Goal: Task Accomplishment & Management: Manage account settings

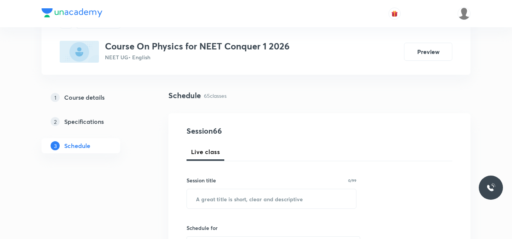
scroll to position [75, 0]
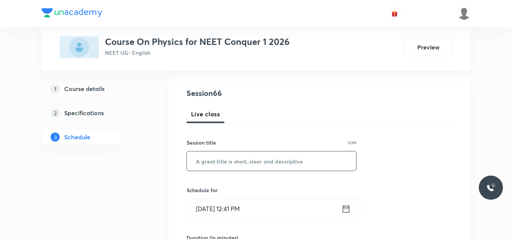
click at [240, 156] on input "text" at bounding box center [271, 160] width 169 height 19
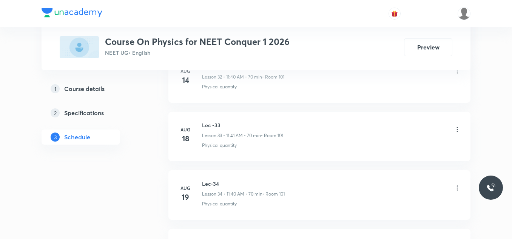
scroll to position [4167, 0]
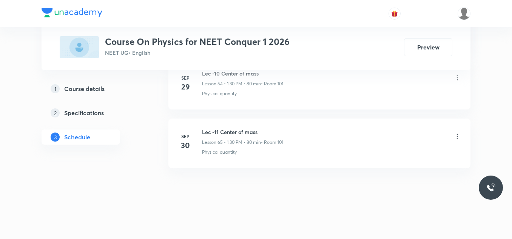
click at [237, 133] on h6 "Lec -11 Center of mass" at bounding box center [242, 132] width 81 height 8
copy h6 "Lec -11 Center of mass"
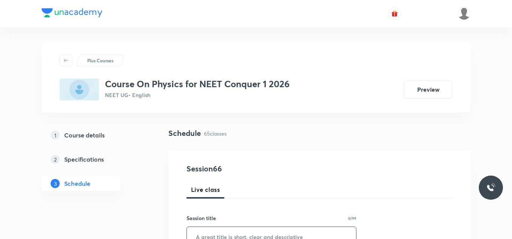
scroll to position [113, 0]
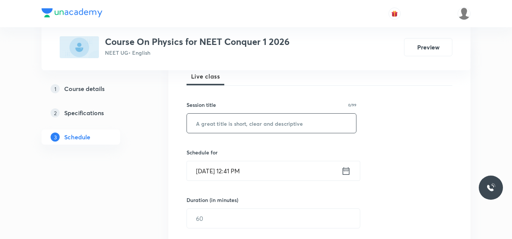
click at [244, 125] on input "text" at bounding box center [271, 123] width 169 height 19
paste input "Lec -11 Center of mass"
click at [214, 122] on input "Lec -11 Center of mass" at bounding box center [271, 123] width 169 height 19
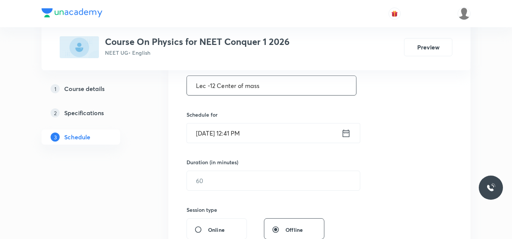
type input "Lec -12 Center of mass"
click at [344, 134] on icon at bounding box center [345, 133] width 9 height 11
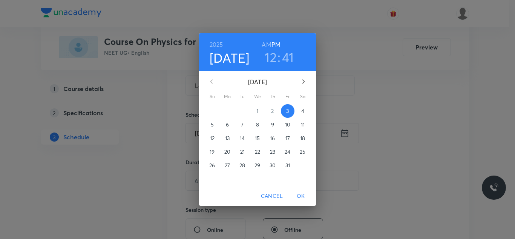
click at [272, 57] on h3 "12" at bounding box center [271, 57] width 12 height 16
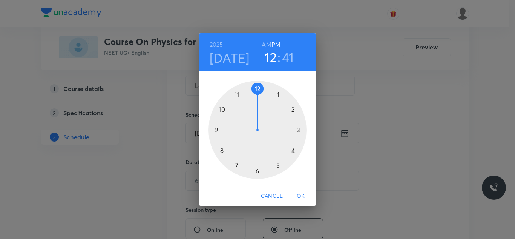
click at [300, 131] on div at bounding box center [258, 130] width 98 height 98
click at [260, 88] on div at bounding box center [258, 130] width 98 height 98
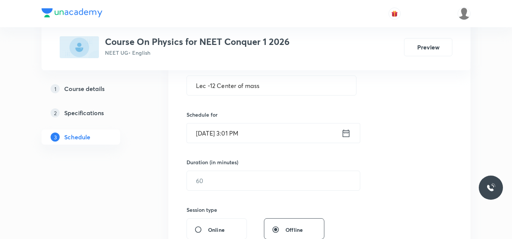
click at [342, 131] on icon at bounding box center [345, 133] width 9 height 11
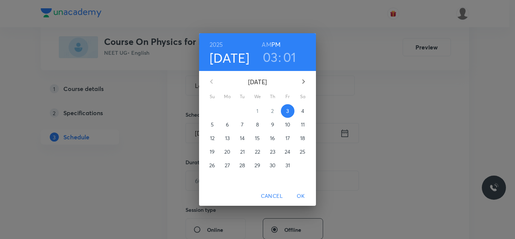
click at [288, 58] on h3 "01" at bounding box center [289, 57] width 13 height 16
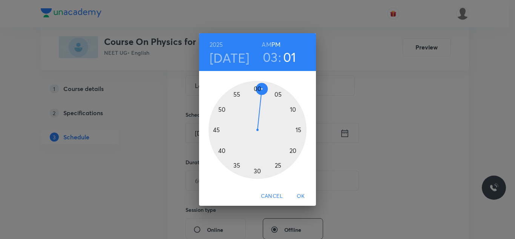
click at [256, 87] on div at bounding box center [258, 130] width 98 height 98
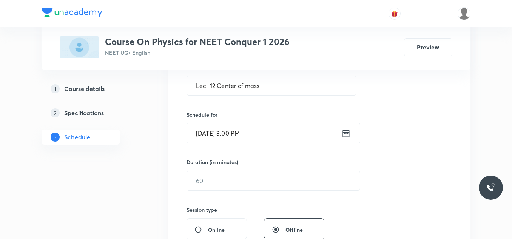
click at [342, 132] on icon at bounding box center [345, 133] width 9 height 11
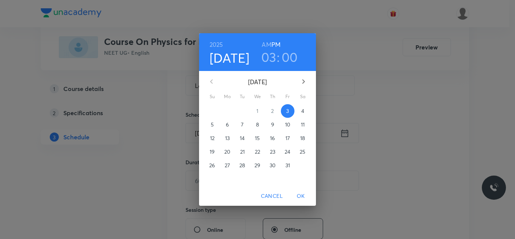
click at [352, 106] on div "2025 Oct 3 03 : 00 AM PM October 2025 Su Mo Tu We Th Fr Sa 28 29 30 1 2 3 4 5 6…" at bounding box center [257, 119] width 515 height 239
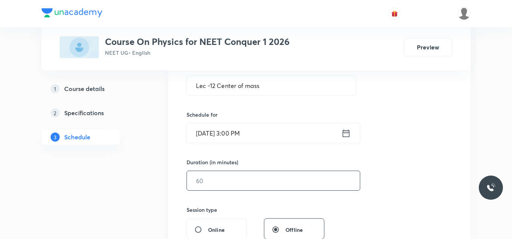
click at [258, 181] on input "text" at bounding box center [273, 180] width 173 height 19
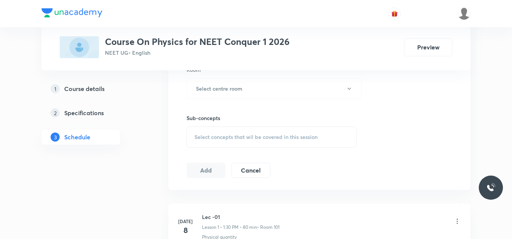
scroll to position [302, 0]
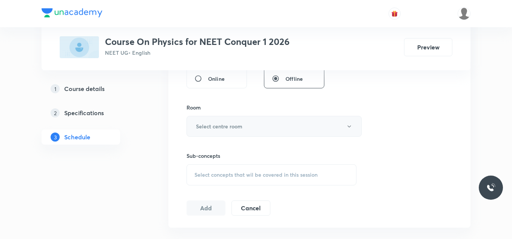
type input "80"
click at [247, 130] on button "Select centre room" at bounding box center [273, 126] width 175 height 21
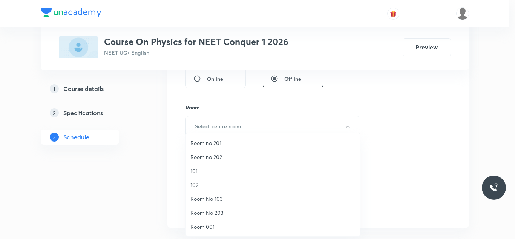
click at [218, 167] on span "101" at bounding box center [273, 171] width 165 height 8
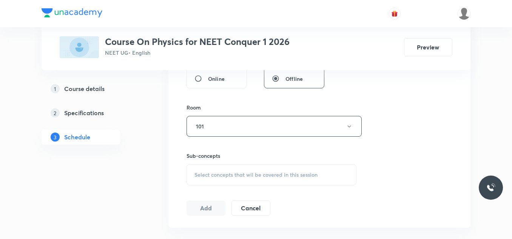
scroll to position [340, 0]
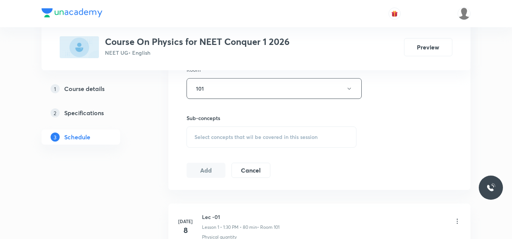
click at [261, 138] on span "Select concepts that wil be covered in this session" at bounding box center [255, 137] width 123 height 6
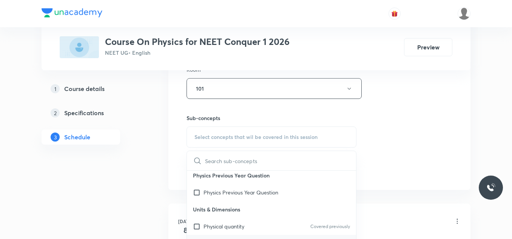
scroll to position [75, 0]
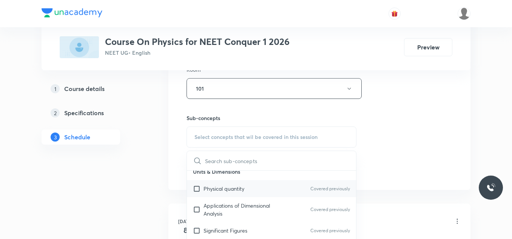
click at [259, 189] on div "Physical quantity Covered previously" at bounding box center [271, 188] width 169 height 17
checkbox input "true"
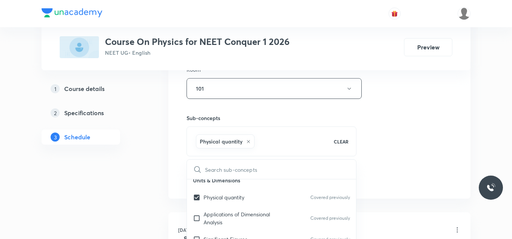
click at [409, 117] on div "Session 66 Live class Session title 22/99 Lec -12 Center of mass ​ Schedule for…" at bounding box center [319, 4] width 266 height 363
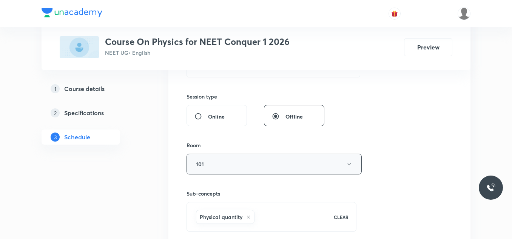
scroll to position [302, 0]
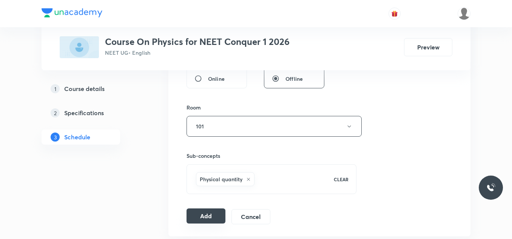
click at [209, 212] on button "Add" at bounding box center [205, 215] width 39 height 15
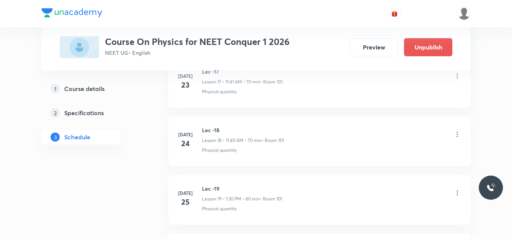
scroll to position [3879, 0]
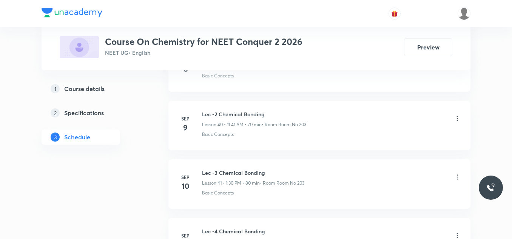
scroll to position [3748, 0]
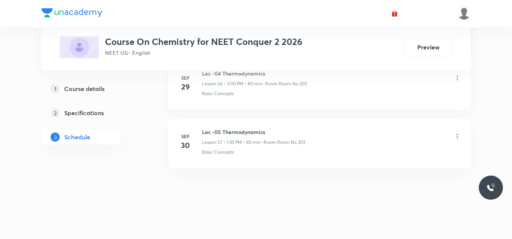
click at [238, 128] on h6 "Lec -05 Thermodynamics" at bounding box center [253, 132] width 103 height 8
click at [240, 132] on h6 "Lec -05 Thermodynamics" at bounding box center [253, 132] width 103 height 8
copy h6 "Lec -05 Thermodynamics"
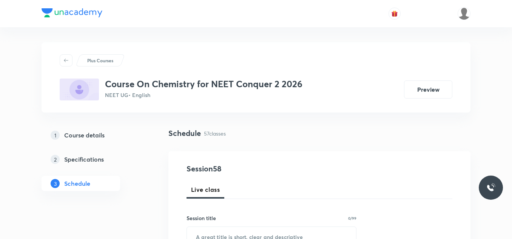
scroll to position [113, 0]
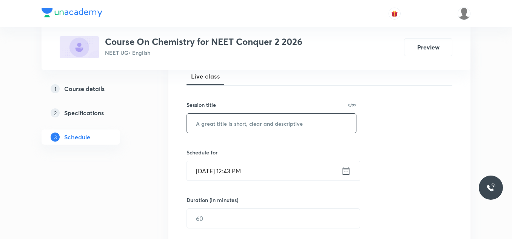
click at [241, 128] on input "text" at bounding box center [271, 123] width 169 height 19
paste input "Lec -05 Thermodynamics"
click at [216, 123] on input "Lec -05 Thermodynamics" at bounding box center [271, 123] width 169 height 19
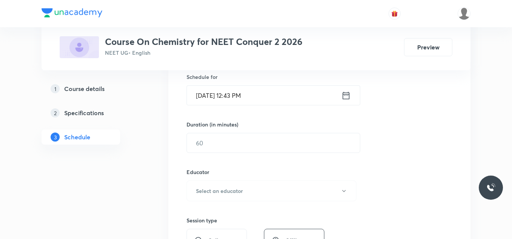
type input "Lec -06 Thermodynamics"
click at [344, 97] on icon at bounding box center [345, 95] width 9 height 11
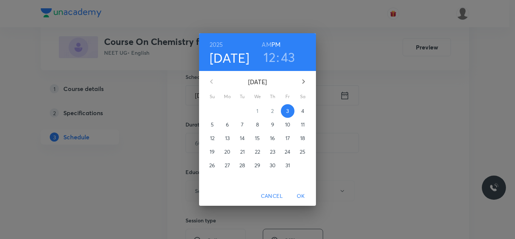
click at [274, 58] on h3 "12" at bounding box center [270, 57] width 12 height 16
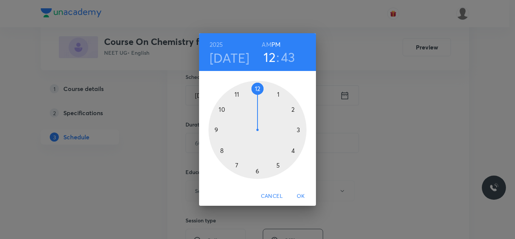
click at [300, 129] on div at bounding box center [258, 130] width 98 height 98
click at [258, 89] on div at bounding box center [258, 130] width 98 height 98
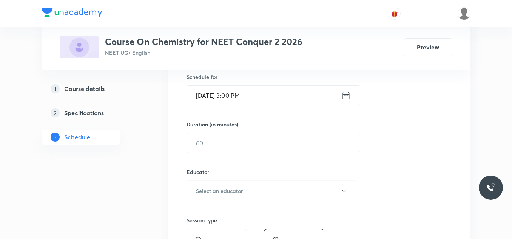
click at [248, 154] on div "Session 58 Live class Session title 22/99 Lec -06 Thermodynamics ​ Schedule for…" at bounding box center [319, 175] width 266 height 403
click at [256, 146] on input "text" at bounding box center [273, 142] width 173 height 19
type input "80"
click at [241, 186] on button "Select an educator" at bounding box center [271, 190] width 170 height 21
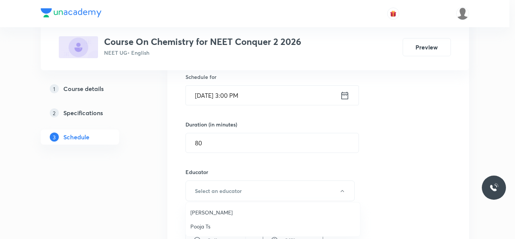
click at [217, 227] on span "Pooja Ts" at bounding box center [273, 226] width 165 height 8
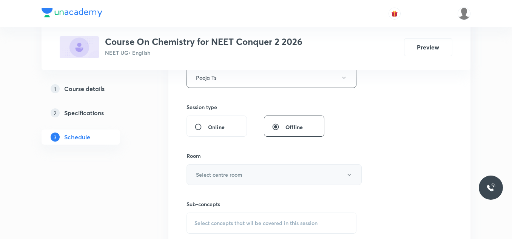
click at [236, 175] on h6 "Select centre room" at bounding box center [219, 175] width 46 height 8
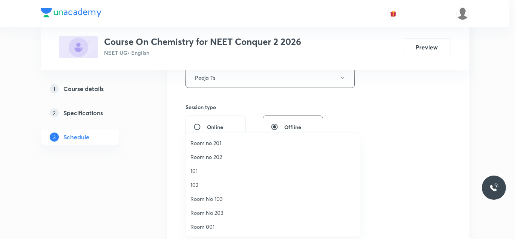
click at [224, 212] on span "Room No 203" at bounding box center [273, 213] width 165 height 8
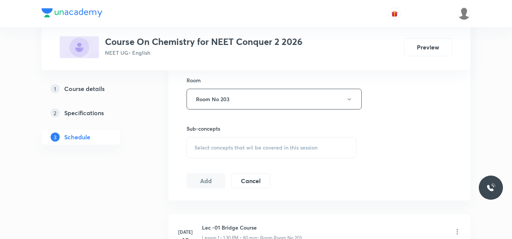
click at [239, 142] on div "Select concepts that wil be covered in this session" at bounding box center [271, 147] width 170 height 21
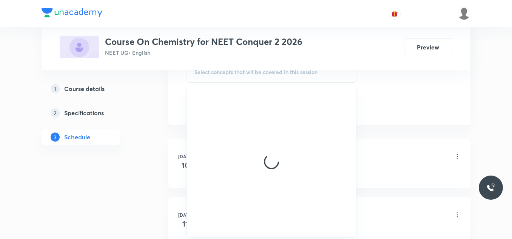
scroll to position [490, 0]
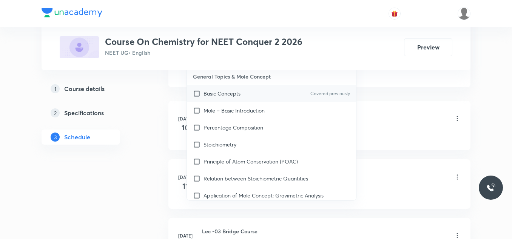
click at [246, 98] on div "Basic Concepts Covered previously" at bounding box center [271, 93] width 169 height 17
checkbox input "true"
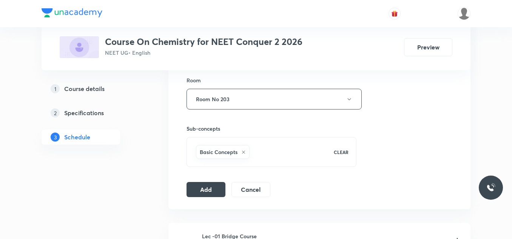
scroll to position [415, 0]
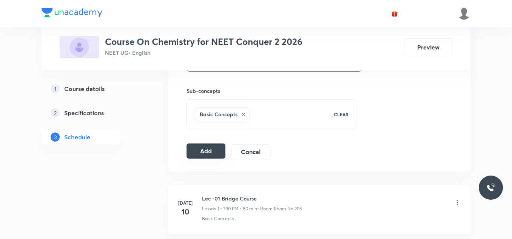
click at [217, 149] on button "Add" at bounding box center [205, 150] width 39 height 15
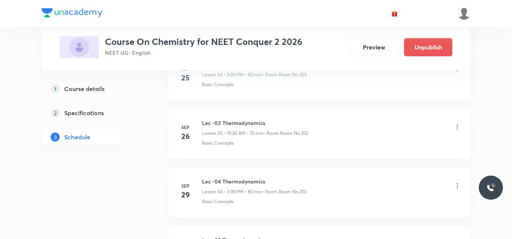
scroll to position [3411, 0]
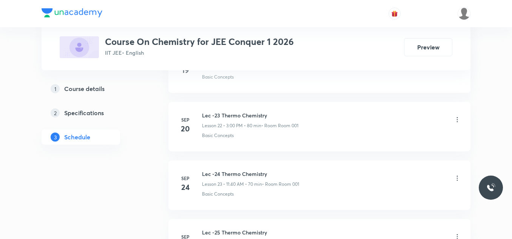
scroll to position [1945, 0]
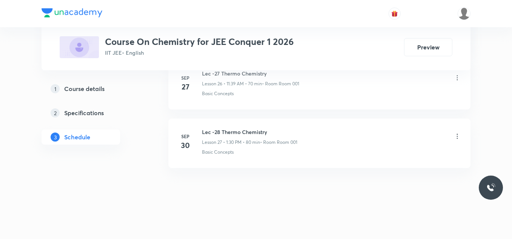
click at [263, 128] on h6 "Lec -28 Thermo Chemistry" at bounding box center [249, 132] width 95 height 8
click at [258, 131] on h6 "Lec -28 Thermo Chemistry" at bounding box center [249, 132] width 95 height 8
copy h6 "Lec -28 Thermo Chemistry"
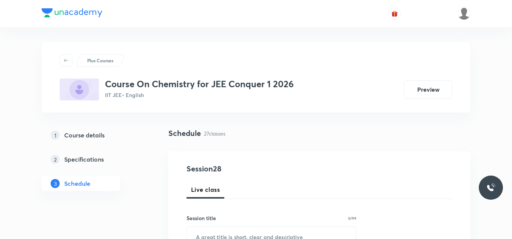
scroll to position [38, 0]
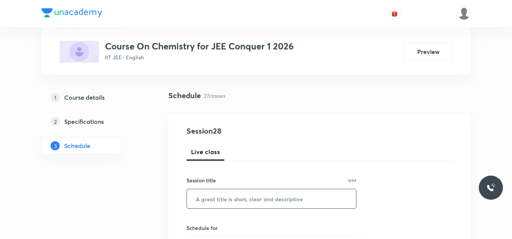
click at [219, 196] on input "text" at bounding box center [271, 198] width 169 height 19
paste input "Lec -28 Thermo Chemistry"
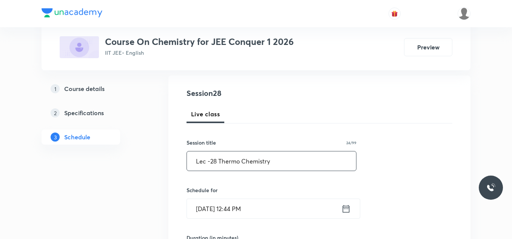
click at [214, 161] on input "Lec -28 Thermo Chemistry" at bounding box center [271, 160] width 169 height 19
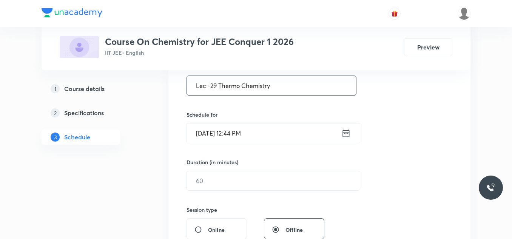
type input "Lec -29 Thermo Chemistry"
click at [343, 131] on icon at bounding box center [346, 133] width 7 height 8
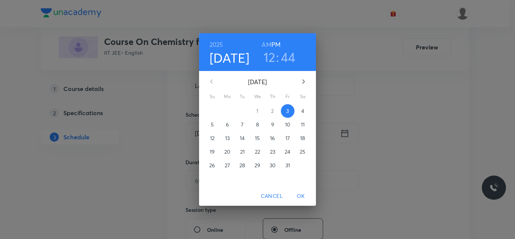
click at [273, 61] on h3 "12" at bounding box center [270, 57] width 12 height 16
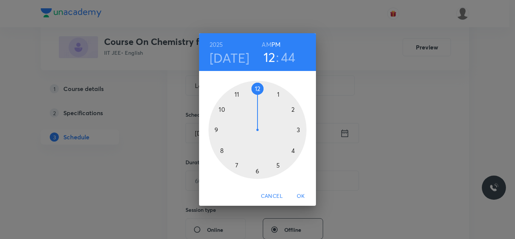
click at [298, 127] on div at bounding box center [258, 130] width 98 height 98
click at [260, 89] on div at bounding box center [258, 130] width 98 height 98
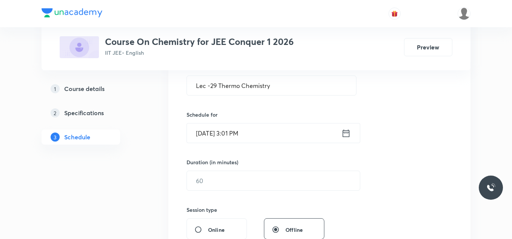
click at [346, 134] on icon at bounding box center [345, 133] width 9 height 11
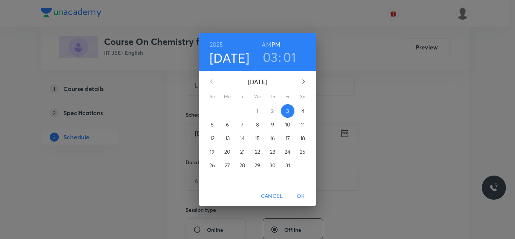
click at [274, 61] on h3 "03" at bounding box center [270, 57] width 15 height 16
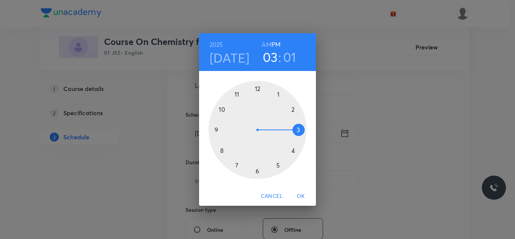
click at [258, 89] on div at bounding box center [258, 130] width 98 height 98
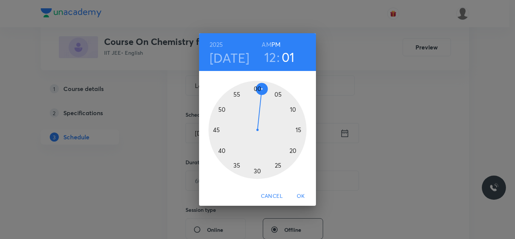
click at [267, 62] on h3 "12" at bounding box center [270, 57] width 12 height 16
click at [299, 130] on div at bounding box center [258, 130] width 98 height 98
click at [257, 88] on div at bounding box center [258, 130] width 98 height 98
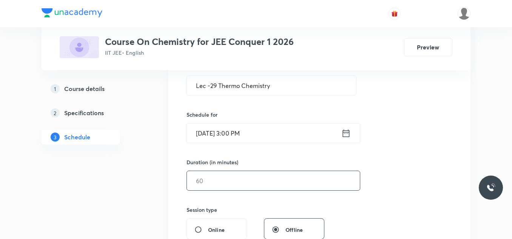
click at [235, 176] on input "text" at bounding box center [273, 180] width 173 height 19
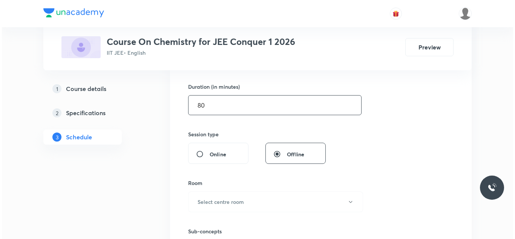
scroll to position [264, 0]
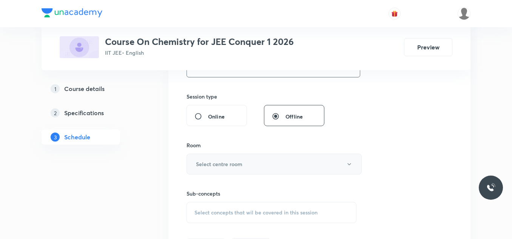
type input "80"
click at [244, 164] on button "Select centre room" at bounding box center [273, 164] width 175 height 21
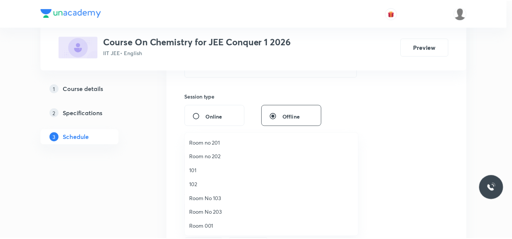
scroll to position [28, 0]
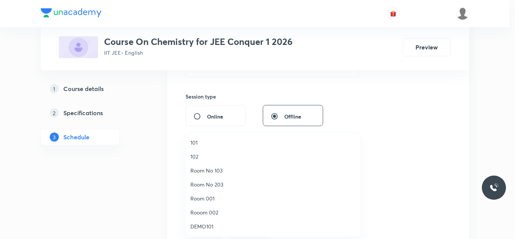
click at [226, 198] on span "Room 001" at bounding box center [273, 198] width 165 height 8
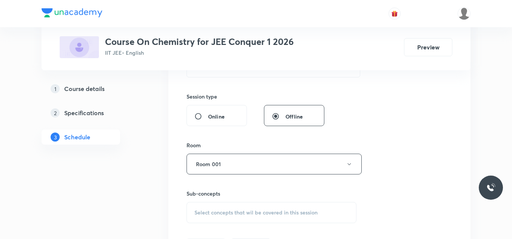
scroll to position [340, 0]
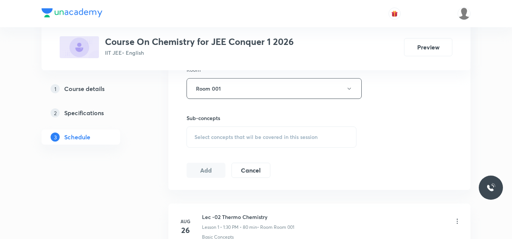
click at [245, 141] on div "Select concepts that wil be covered in this session" at bounding box center [271, 136] width 170 height 21
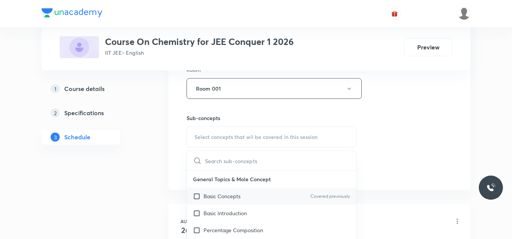
click at [233, 195] on p "Basic Concepts" at bounding box center [221, 196] width 37 height 8
checkbox input "true"
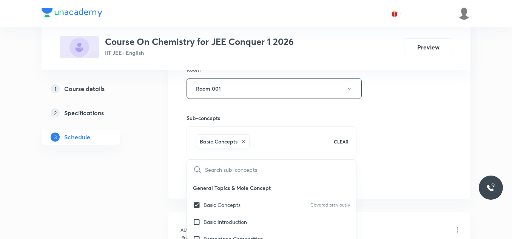
click at [386, 149] on div "Session 28 Live class Session title 24/99 Lec -29 Thermo Chemistry ​ Schedule f…" at bounding box center [319, 4] width 266 height 363
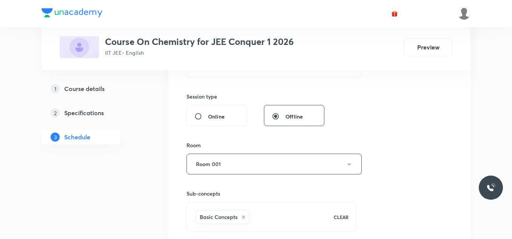
scroll to position [302, 0]
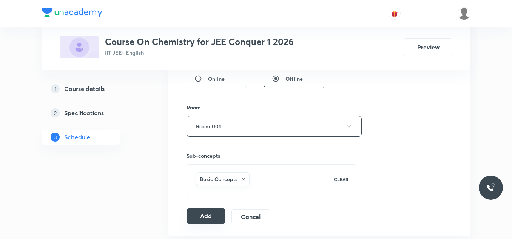
click at [213, 212] on button "Add" at bounding box center [205, 215] width 39 height 15
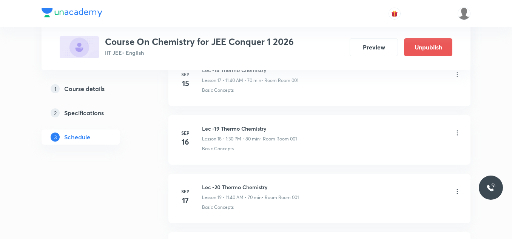
scroll to position [1657, 0]
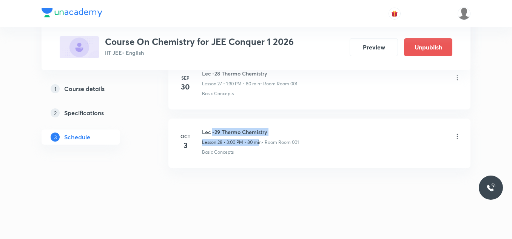
drag, startPoint x: 226, startPoint y: 134, endPoint x: 261, endPoint y: 137, distance: 35.2
click at [261, 137] on div "Lec -29 Thermo Chemistry Lesson 28 • 3:00 PM • 80 min • Room Room 001" at bounding box center [250, 137] width 97 height 18
click at [249, 149] on div "Basic Concepts" at bounding box center [331, 152] width 259 height 7
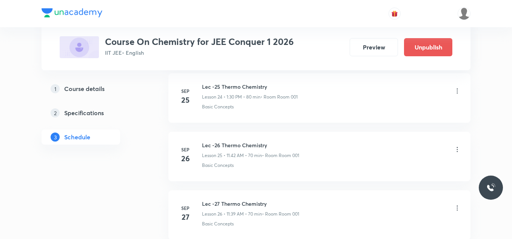
scroll to position [1355, 0]
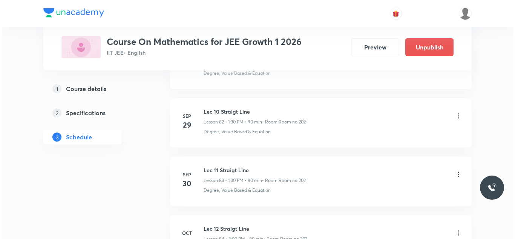
scroll to position [5327, 0]
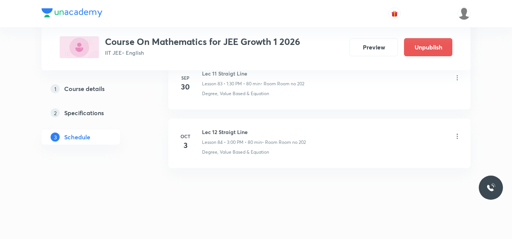
click at [457, 137] on icon at bounding box center [457, 136] width 8 height 8
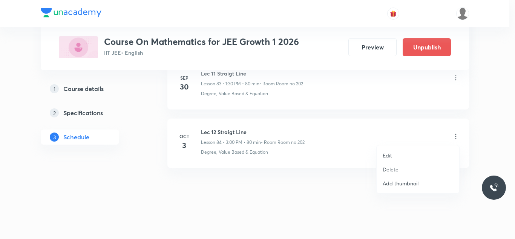
click at [390, 157] on p "Edit" at bounding box center [387, 155] width 9 height 8
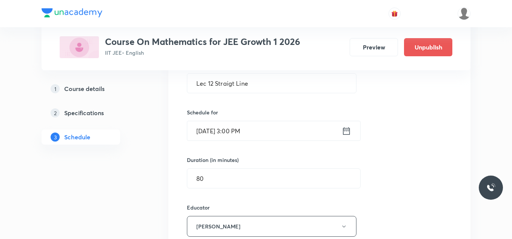
scroll to position [5119, 0]
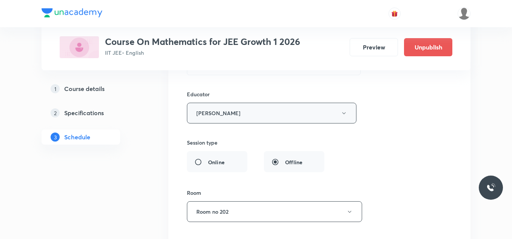
click at [345, 117] on button "Navin Talkokul" at bounding box center [271, 113] width 169 height 21
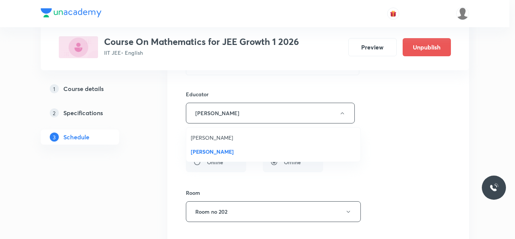
click at [433, 132] on div at bounding box center [257, 119] width 515 height 239
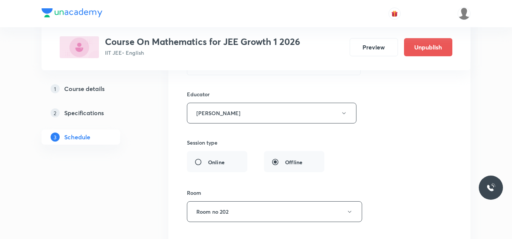
scroll to position [5081, 0]
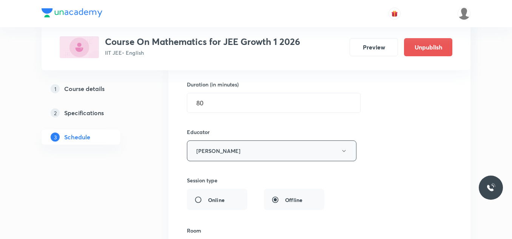
click at [343, 152] on icon "button" at bounding box center [344, 151] width 6 height 6
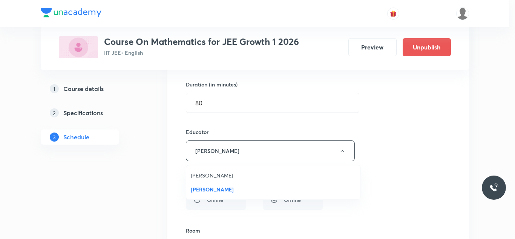
click at [449, 108] on div at bounding box center [257, 119] width 515 height 239
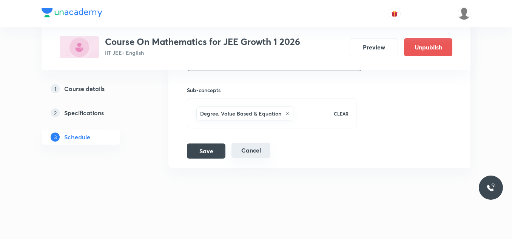
click at [268, 146] on button "Cancel" at bounding box center [250, 150] width 39 height 15
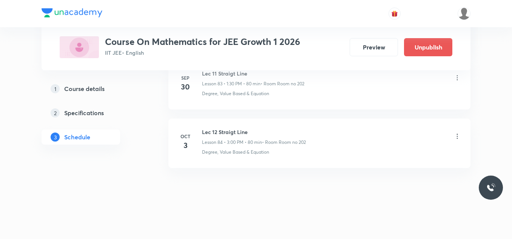
click at [265, 147] on div "Lec 12 Straigt Line Lesson 84 • 3:00 PM • 80 min • Room Room no 202 Degree, Val…" at bounding box center [331, 142] width 259 height 28
click at [455, 132] on icon at bounding box center [457, 136] width 8 height 8
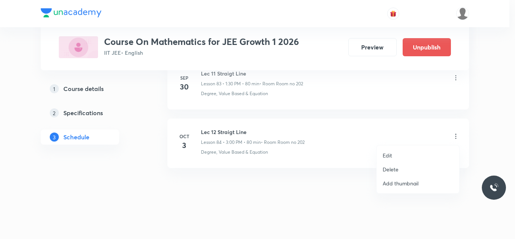
click at [403, 166] on li "Delete" at bounding box center [418, 169] width 83 height 14
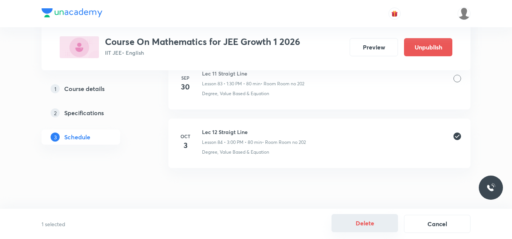
click at [375, 221] on button "Delete" at bounding box center [364, 223] width 66 height 18
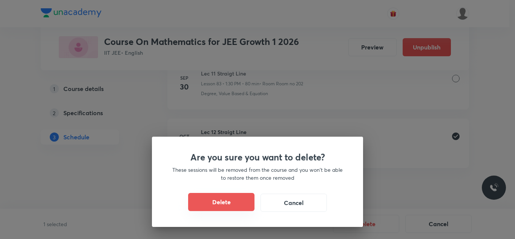
click at [246, 196] on button "Delete" at bounding box center [221, 202] width 66 height 18
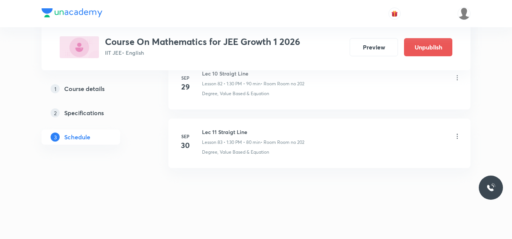
scroll to position [4873, 0]
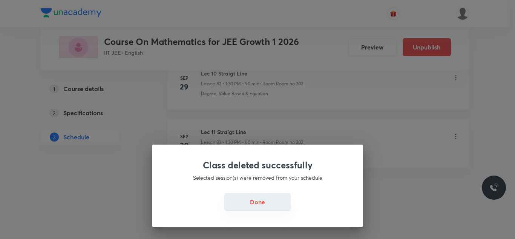
click at [272, 198] on button "Done" at bounding box center [257, 202] width 66 height 18
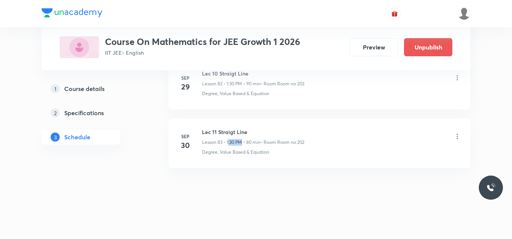
drag, startPoint x: 228, startPoint y: 141, endPoint x: 243, endPoint y: 141, distance: 15.1
click at [243, 141] on p "Lesson 83 • 1:30 PM • 80 min" at bounding box center [231, 142] width 58 height 7
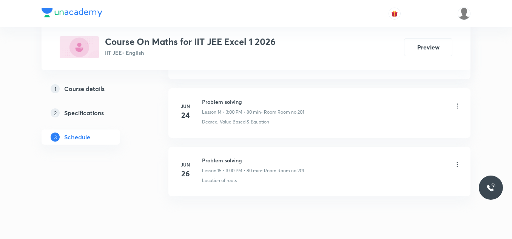
scroll to position [1243, 0]
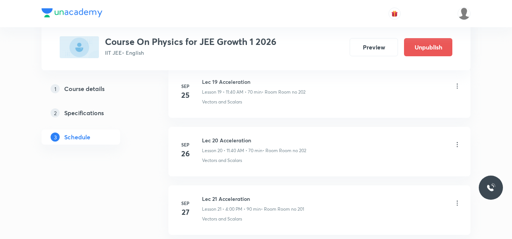
scroll to position [1754, 0]
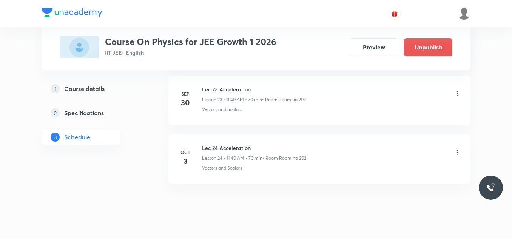
click at [246, 151] on h6 "Lec 24 Acceleration" at bounding box center [254, 148] width 104 height 8
copy h6 "Lec 24 Acceleration"
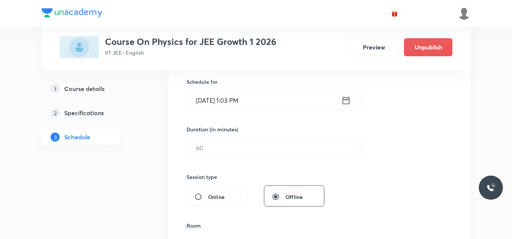
scroll to position [33, 0]
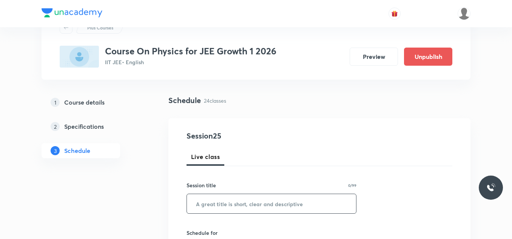
click at [222, 203] on input "text" at bounding box center [271, 203] width 169 height 19
paste input "Lec 24 Acceleration"
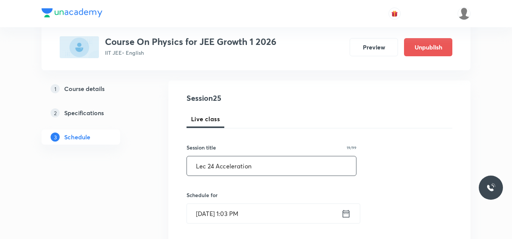
click at [214, 166] on input "Lec 24 Acceleration" at bounding box center [271, 165] width 169 height 19
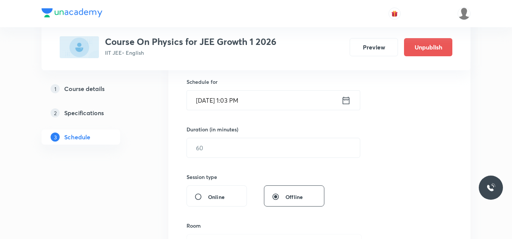
type input "Lec 25 Acceleration"
click at [340, 100] on input "Oct 3, 2025, 1:03 PM" at bounding box center [264, 100] width 154 height 19
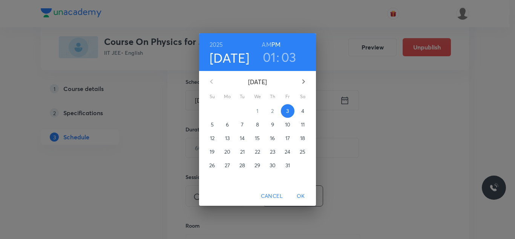
click at [269, 62] on h3 "01" at bounding box center [269, 57] width 13 height 16
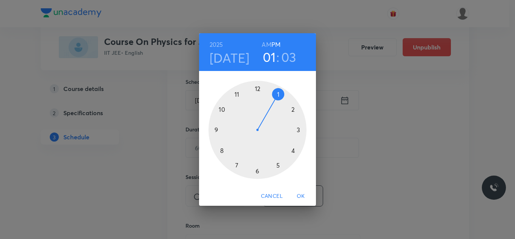
click at [299, 128] on div at bounding box center [258, 130] width 98 height 98
click at [258, 89] on div at bounding box center [258, 130] width 98 height 98
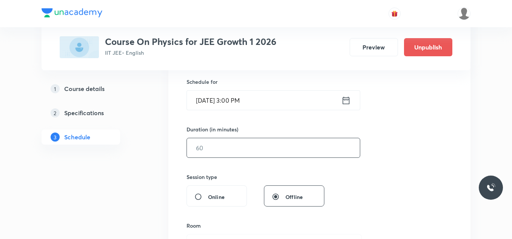
click at [237, 144] on input "text" at bounding box center [273, 147] width 173 height 19
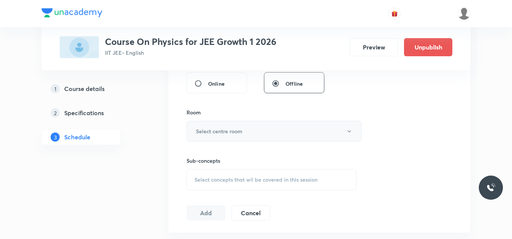
type input "80"
click at [241, 131] on h6 "Select centre room" at bounding box center [219, 131] width 46 height 8
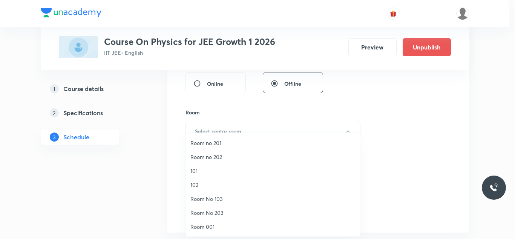
click at [223, 153] on span "Room no 202" at bounding box center [273, 157] width 165 height 8
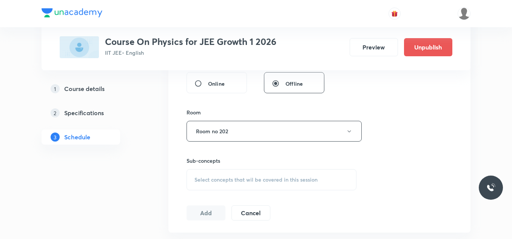
click at [227, 175] on div "Select concepts that wil be covered in this session" at bounding box center [271, 179] width 170 height 21
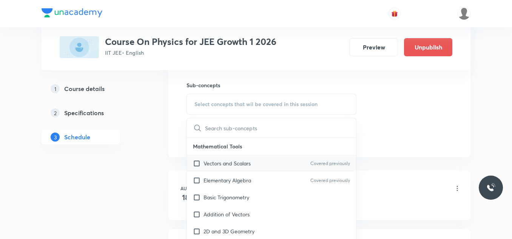
click at [272, 158] on div "Vectors and Scalars Covered previously" at bounding box center [271, 163] width 169 height 17
checkbox input "true"
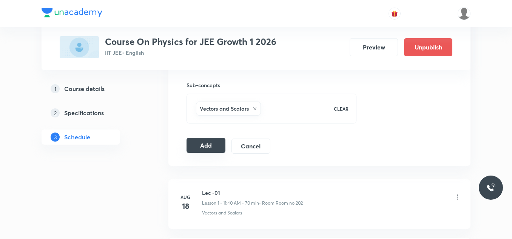
click at [217, 148] on button "Add" at bounding box center [205, 145] width 39 height 15
click at [200, 145] on button "Add" at bounding box center [205, 145] width 39 height 15
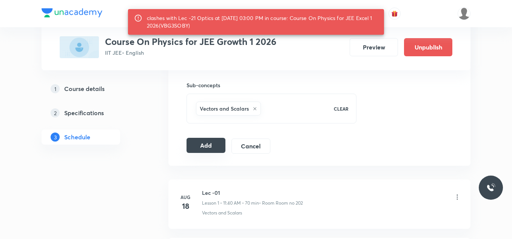
click at [202, 147] on button "Add" at bounding box center [205, 145] width 39 height 15
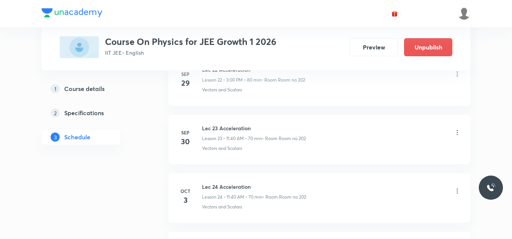
scroll to position [1330, 0]
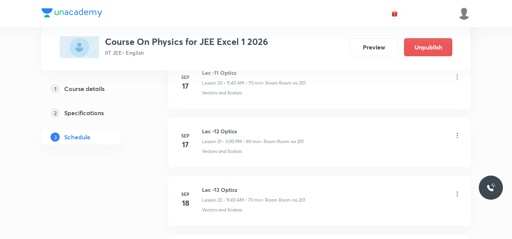
scroll to position [2120, 0]
click at [461, 135] on li "Oct 3 Lec -21 Optics Lesson 30 • 3:00 PM • 80 min • Room Room no 201 Vectors an…" at bounding box center [319, 142] width 302 height 49
click at [458, 134] on icon at bounding box center [457, 136] width 8 height 8
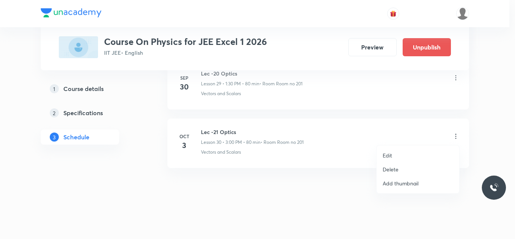
click at [398, 168] on p "Delete" at bounding box center [391, 169] width 16 height 8
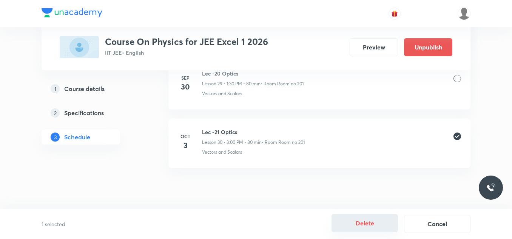
click at [383, 223] on button "Delete" at bounding box center [364, 223] width 66 height 18
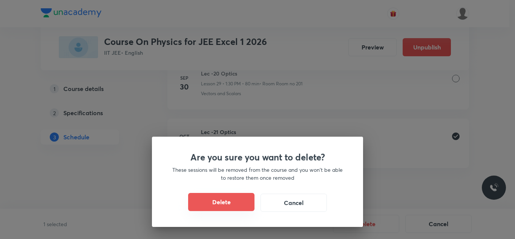
click at [217, 200] on button "Delete" at bounding box center [221, 202] width 66 height 18
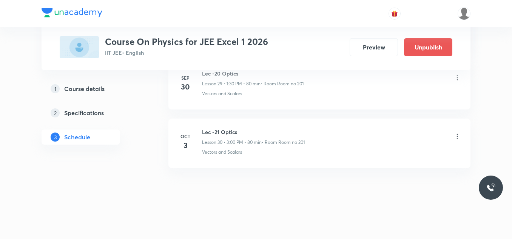
scroll to position [2062, 0]
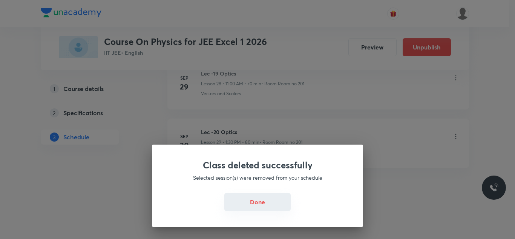
click at [267, 200] on button "Done" at bounding box center [257, 202] width 66 height 18
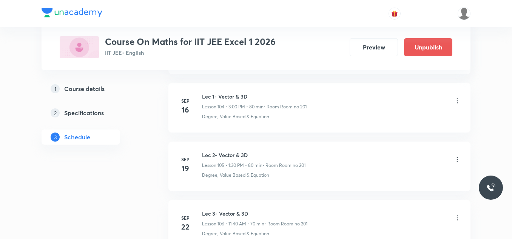
scroll to position [6964, 0]
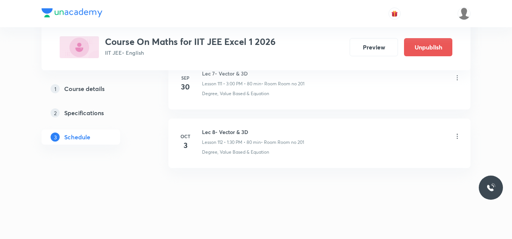
click at [215, 131] on h6 "Lec 8- Vector & 3D" at bounding box center [253, 132] width 102 height 8
copy h6 "Lec 8- Vector & 3D"
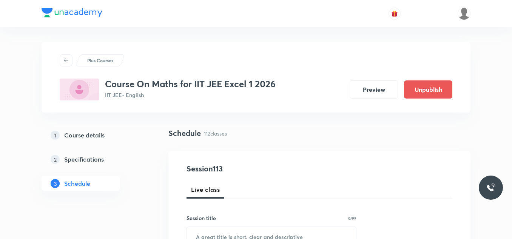
scroll to position [75, 0]
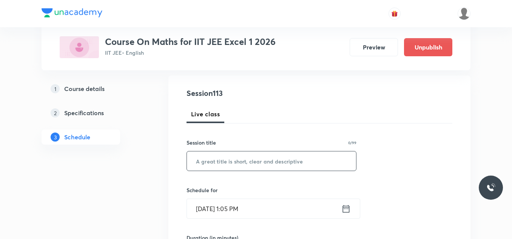
click at [224, 156] on input "text" at bounding box center [271, 160] width 169 height 19
paste input "Lec 8- Vector & 3D"
click at [210, 158] on input "Lec 8- Vector & 3D" at bounding box center [271, 160] width 169 height 19
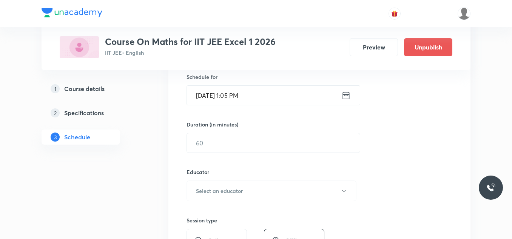
type input "Lec 9- Vector & 3D"
click at [344, 93] on icon at bounding box center [346, 95] width 7 height 8
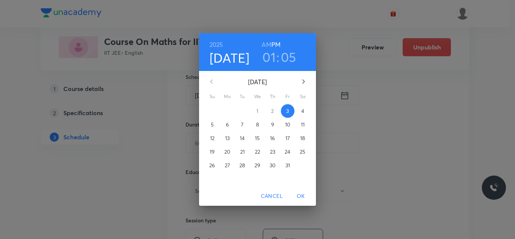
click at [271, 56] on h3 "01" at bounding box center [269, 57] width 13 height 16
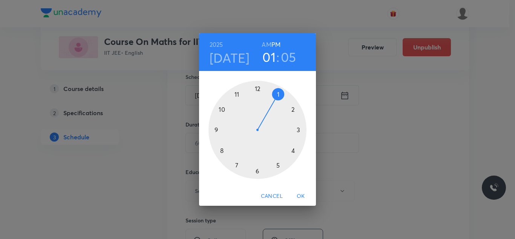
click at [299, 129] on div at bounding box center [258, 130] width 98 height 98
click at [259, 88] on div at bounding box center [258, 130] width 98 height 98
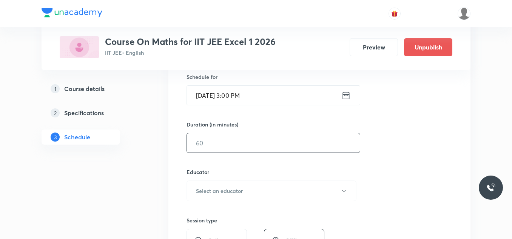
click at [261, 143] on input "text" at bounding box center [273, 142] width 173 height 19
type input "80"
click at [256, 186] on button "Select an educator" at bounding box center [271, 190] width 170 height 21
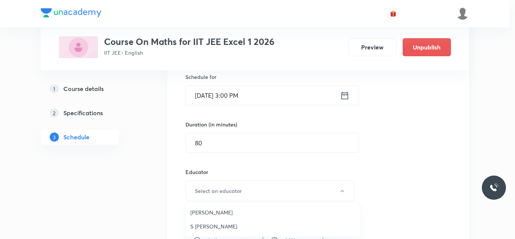
click at [224, 210] on span "[PERSON_NAME]" at bounding box center [273, 212] width 165 height 8
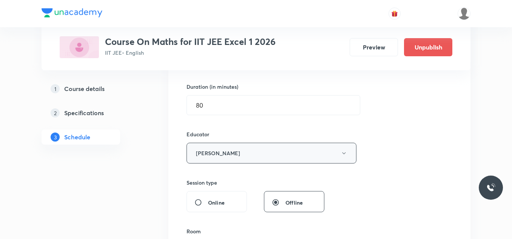
scroll to position [340, 0]
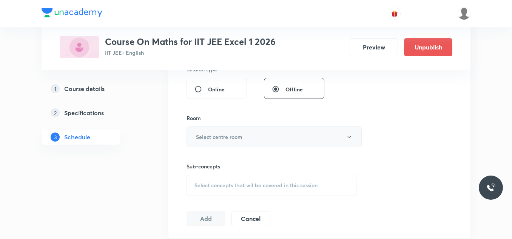
click at [255, 137] on button "Select centre room" at bounding box center [273, 136] width 175 height 21
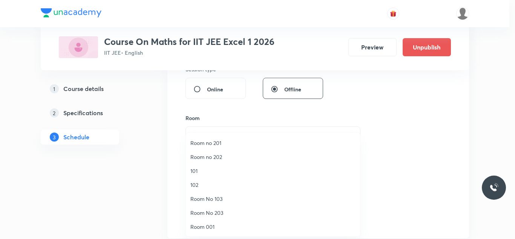
click at [227, 139] on span "Room no 201" at bounding box center [273, 143] width 165 height 8
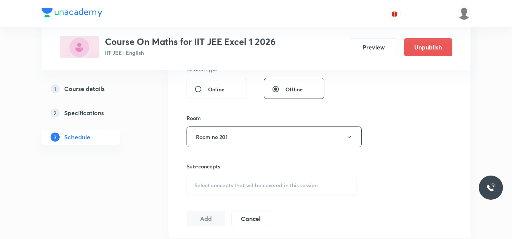
click at [393, 122] on div "Session 113 Live class Session title 18/99 Lec 9- Vector & 3D ​ Schedule for [D…" at bounding box center [319, 24] width 266 height 403
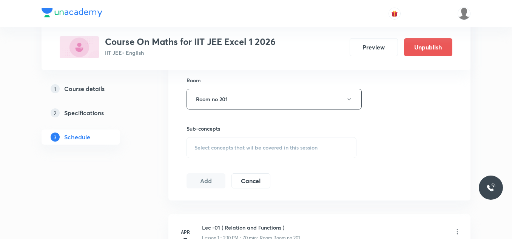
click at [251, 149] on span "Select concepts that wil be covered in this session" at bounding box center [255, 148] width 123 height 6
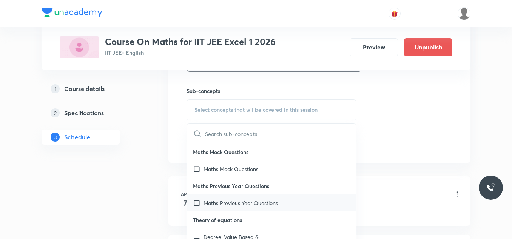
scroll to position [75, 0]
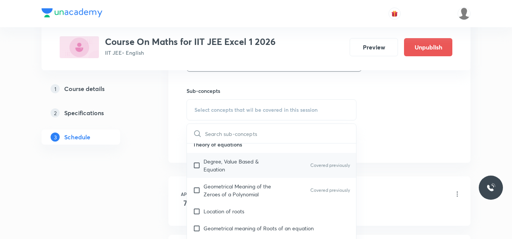
click at [201, 161] on input "checkbox" at bounding box center [198, 165] width 11 height 16
checkbox input "true"
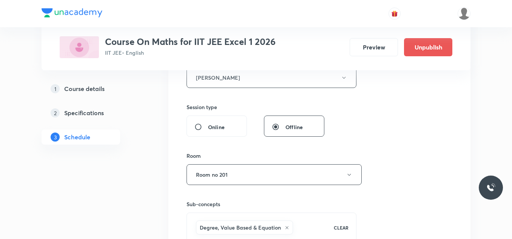
scroll to position [415, 0]
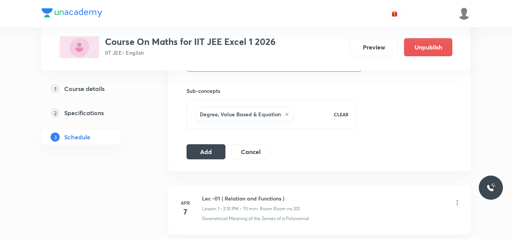
click at [217, 150] on button "Add" at bounding box center [205, 150] width 39 height 15
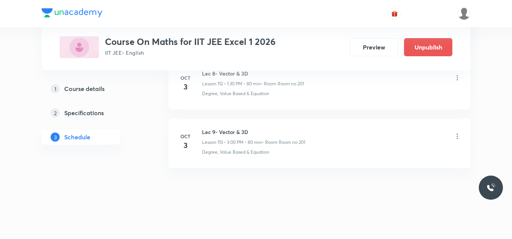
scroll to position [6590, 0]
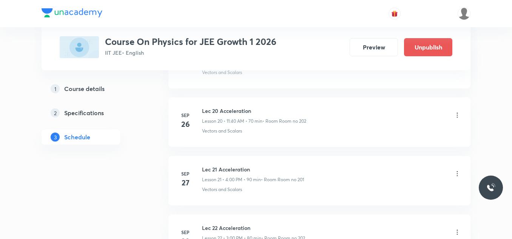
scroll to position [1594, 0]
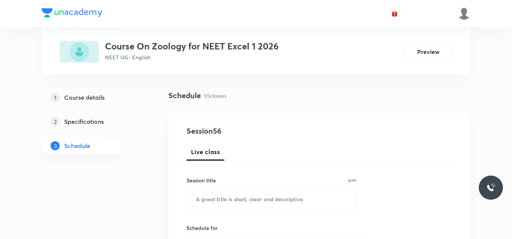
scroll to position [75, 0]
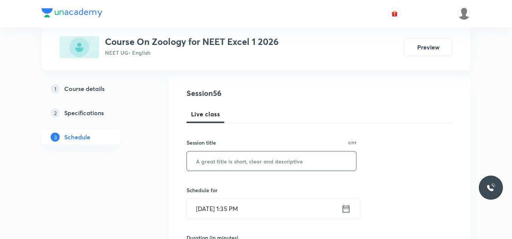
click at [229, 157] on input "text" at bounding box center [271, 160] width 169 height 19
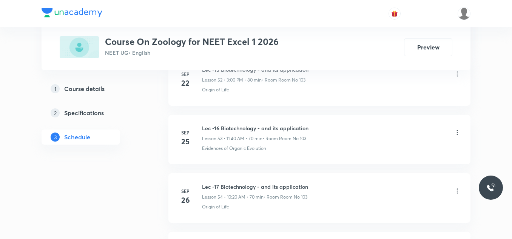
scroll to position [3582, 0]
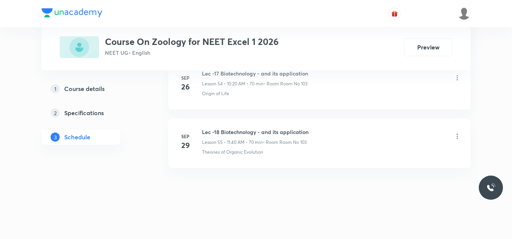
type input "Offline - Doubt Session"
click at [223, 155] on p "Theories of Organic Evolution" at bounding box center [232, 152] width 61 height 7
click at [225, 154] on p "Theories of Organic Evolution" at bounding box center [232, 152] width 61 height 7
click at [228, 153] on p "Theories of Organic Evolution" at bounding box center [232, 152] width 61 height 7
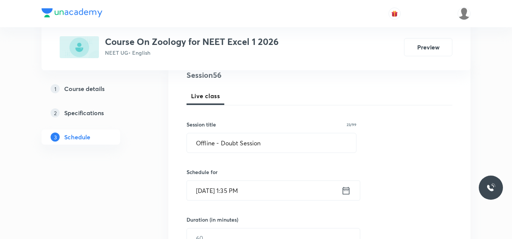
scroll to position [169, 0]
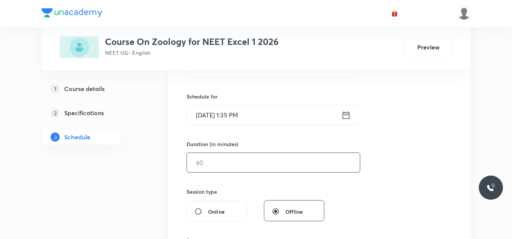
click at [218, 164] on input "text" at bounding box center [273, 162] width 173 height 19
type input "80"
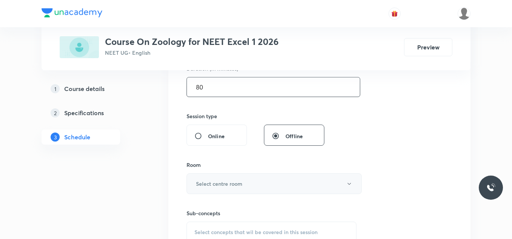
scroll to position [282, 0]
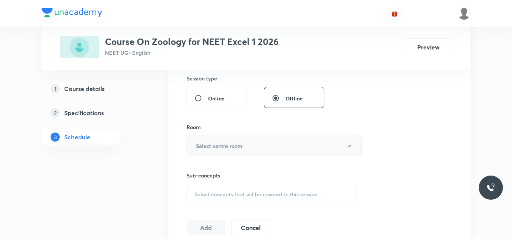
click at [238, 149] on h6 "Select centre room" at bounding box center [219, 146] width 46 height 8
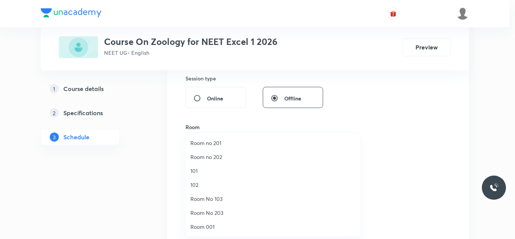
click at [223, 195] on span "Room No 103" at bounding box center [273, 199] width 165 height 8
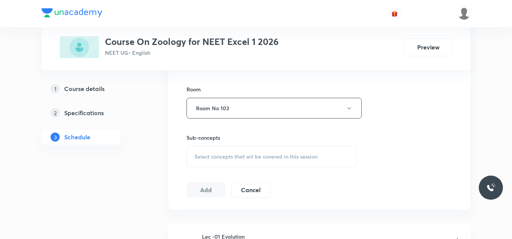
scroll to position [358, 0]
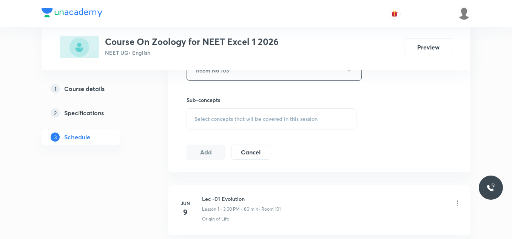
click at [241, 115] on div "Select concepts that wil be covered in this session" at bounding box center [271, 118] width 170 height 21
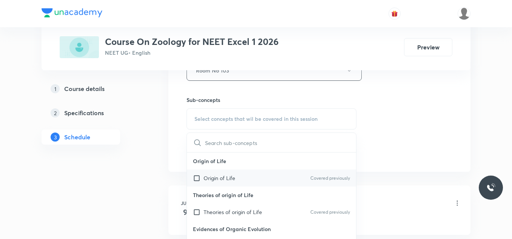
click at [238, 175] on div "Origin of Life Covered previously" at bounding box center [271, 177] width 169 height 17
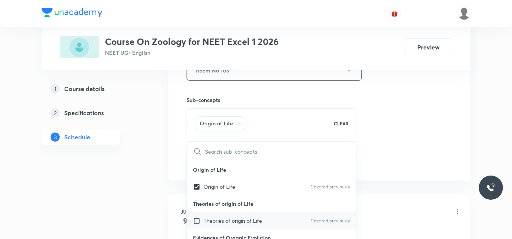
click at [204, 215] on div "Theories of origin of Life Covered previously" at bounding box center [271, 220] width 169 height 17
checkbox input "true"
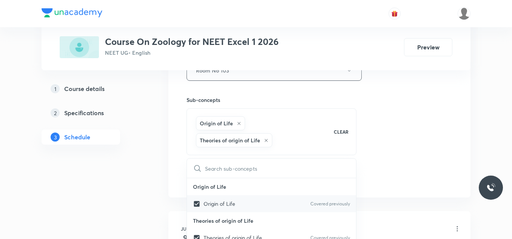
click at [197, 200] on input "checkbox" at bounding box center [198, 204] width 11 height 8
checkbox input "false"
checkbox input "true"
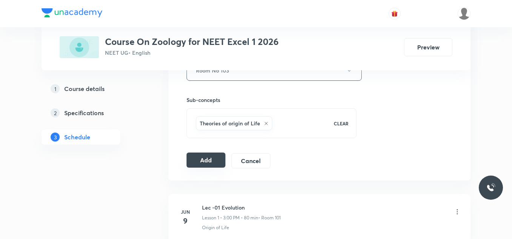
click at [199, 155] on button "Add" at bounding box center [205, 159] width 39 height 15
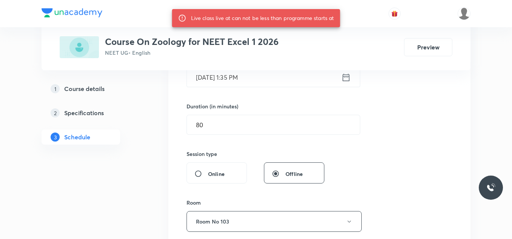
scroll to position [169, 0]
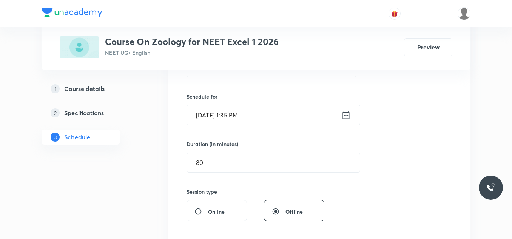
click at [346, 120] on icon at bounding box center [345, 115] width 9 height 11
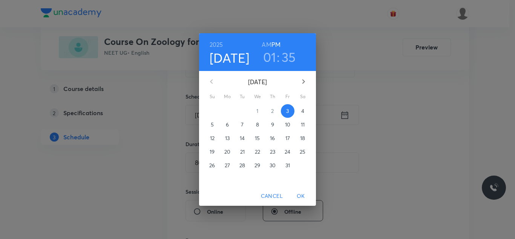
click at [268, 55] on h3 "01" at bounding box center [269, 57] width 13 height 16
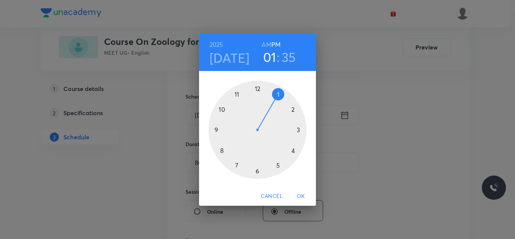
click at [299, 129] on div at bounding box center [258, 130] width 98 height 98
click at [258, 89] on div at bounding box center [258, 130] width 98 height 98
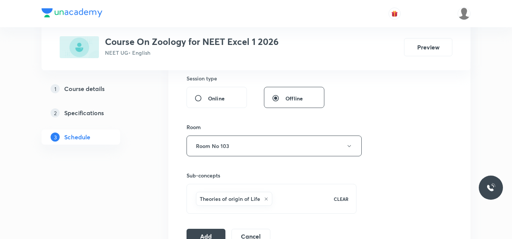
scroll to position [320, 0]
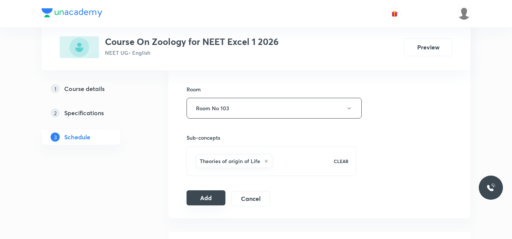
click at [214, 192] on button "Add" at bounding box center [205, 197] width 39 height 15
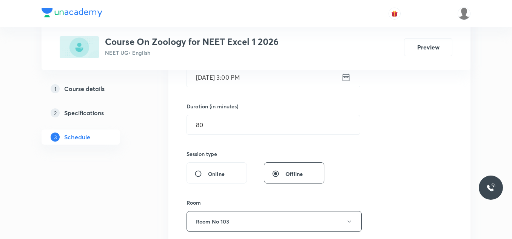
scroll to position [169, 0]
